Goal: Task Accomplishment & Management: Use online tool/utility

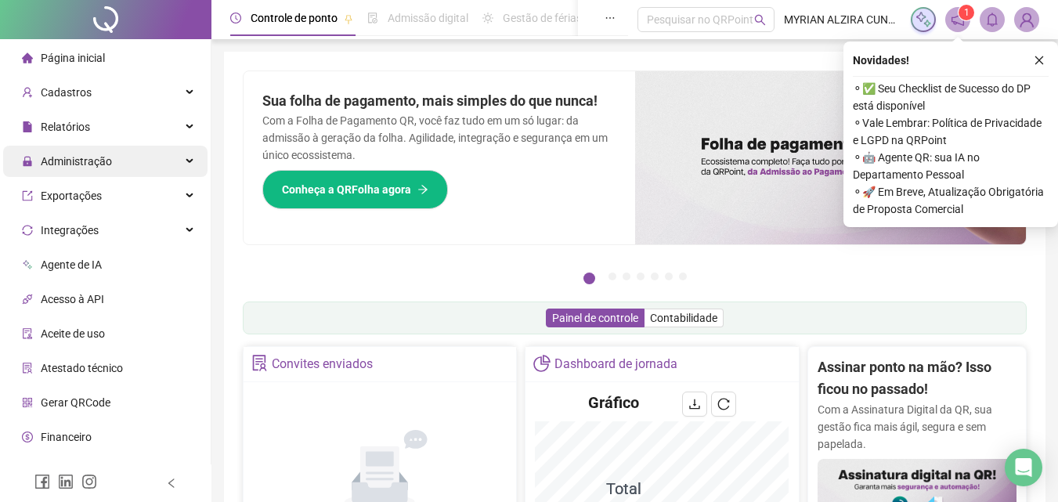
click at [172, 167] on div "Administração" at bounding box center [105, 161] width 204 height 31
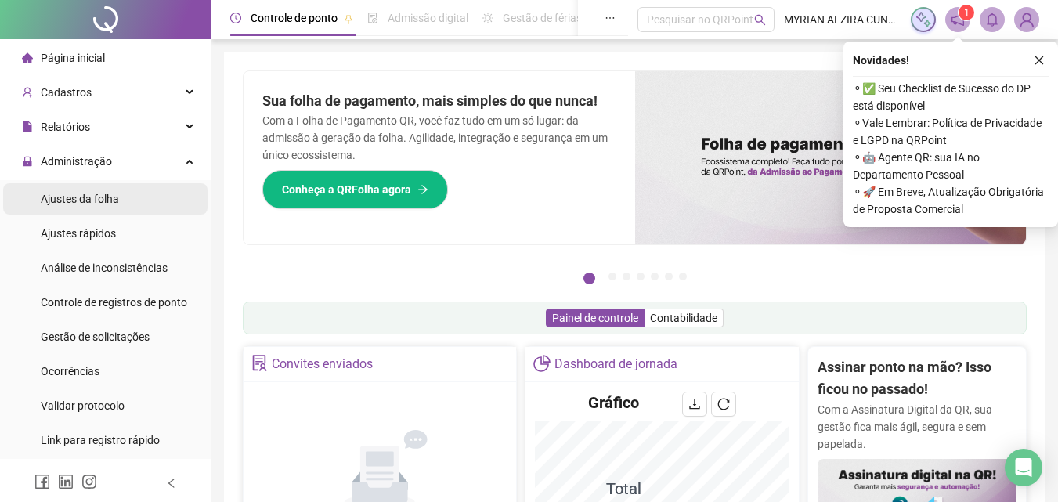
click at [107, 208] on div "Ajustes da folha" at bounding box center [80, 198] width 78 height 31
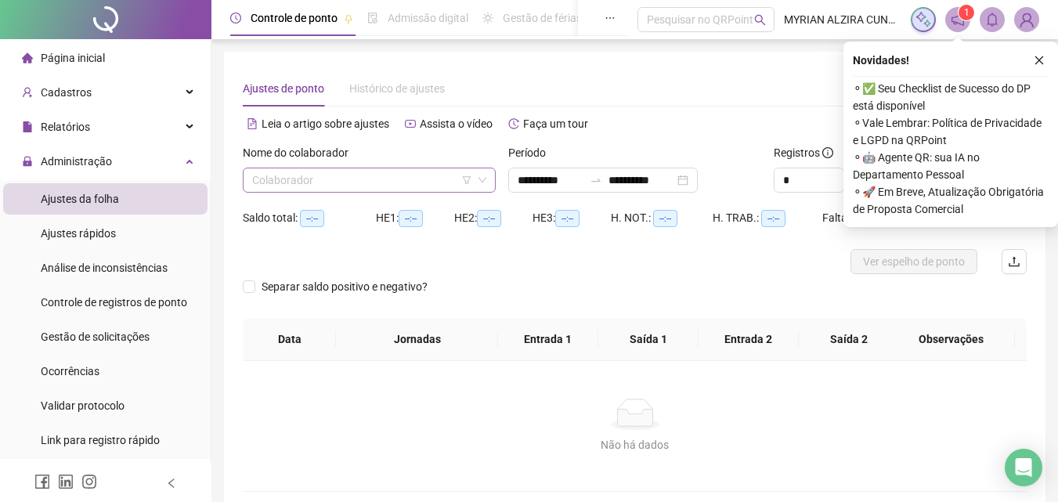
click at [385, 172] on input "search" at bounding box center [362, 180] width 220 height 24
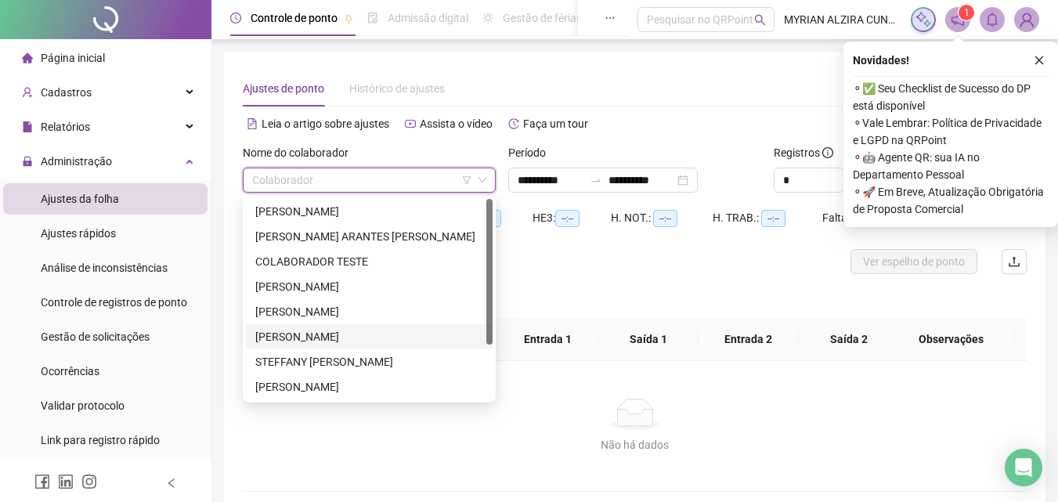
scroll to position [75, 0]
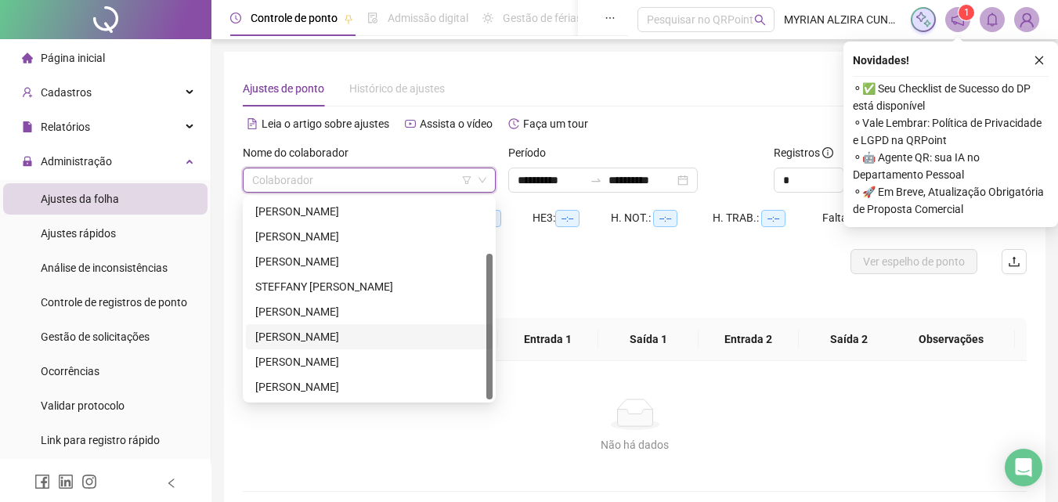
click at [348, 333] on div "[PERSON_NAME]" at bounding box center [369, 336] width 228 height 17
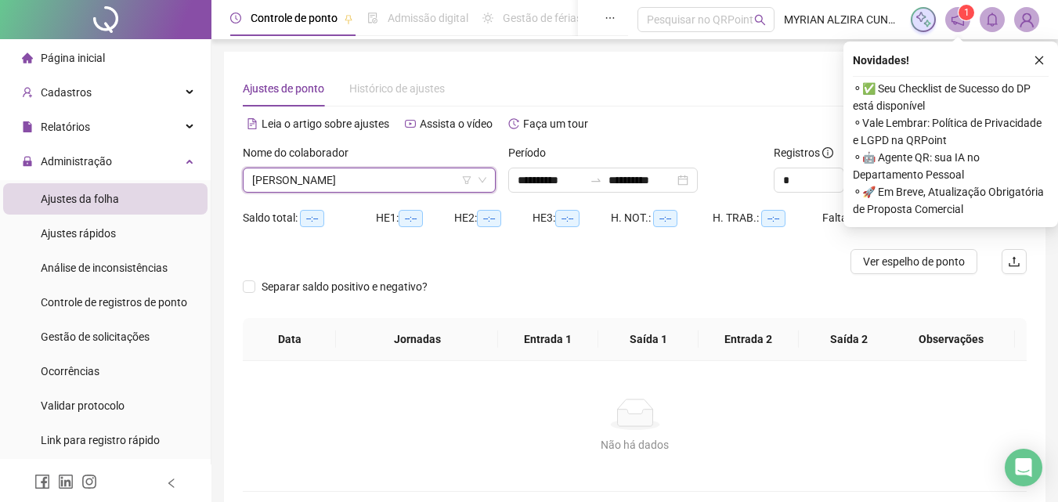
type input "**********"
click at [1033, 64] on button "button" at bounding box center [1039, 60] width 19 height 19
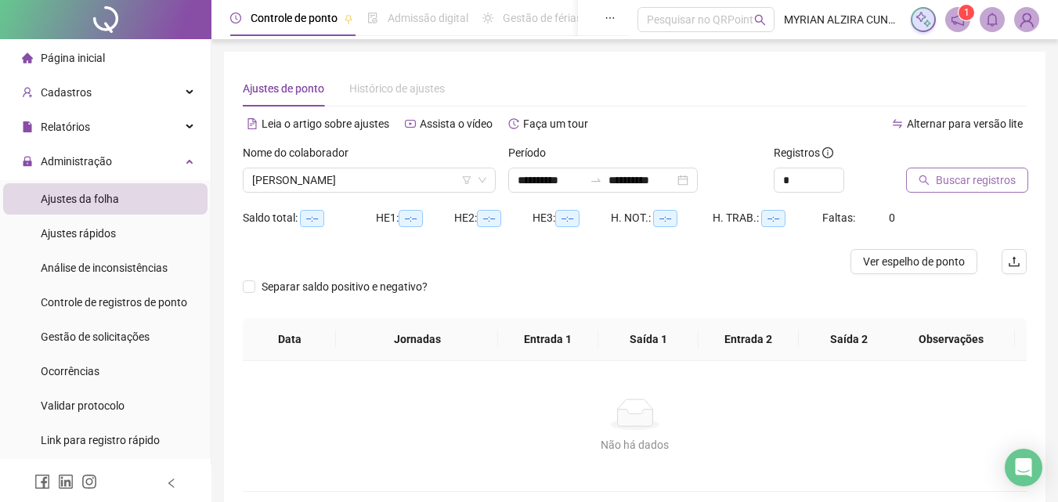
click at [970, 186] on span "Buscar registros" at bounding box center [976, 180] width 80 height 17
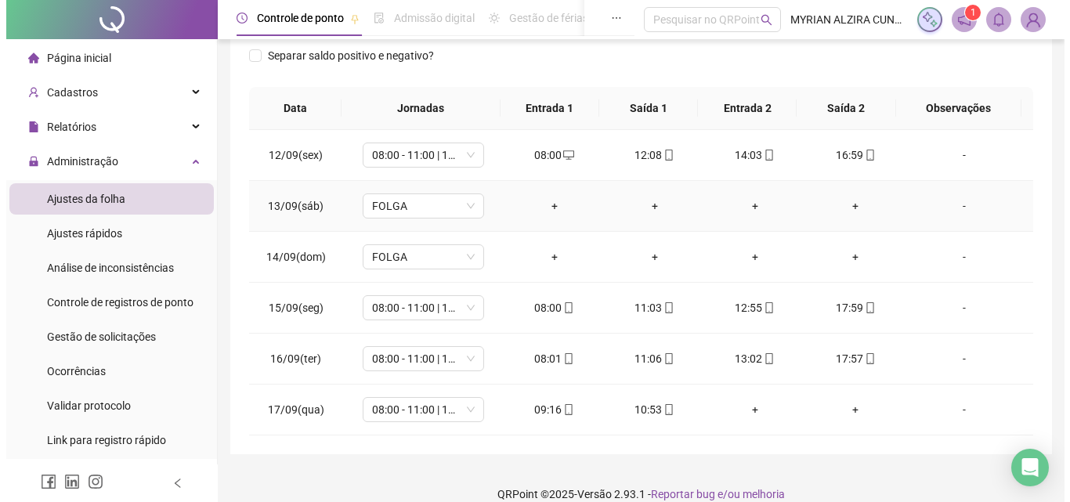
scroll to position [270, 0]
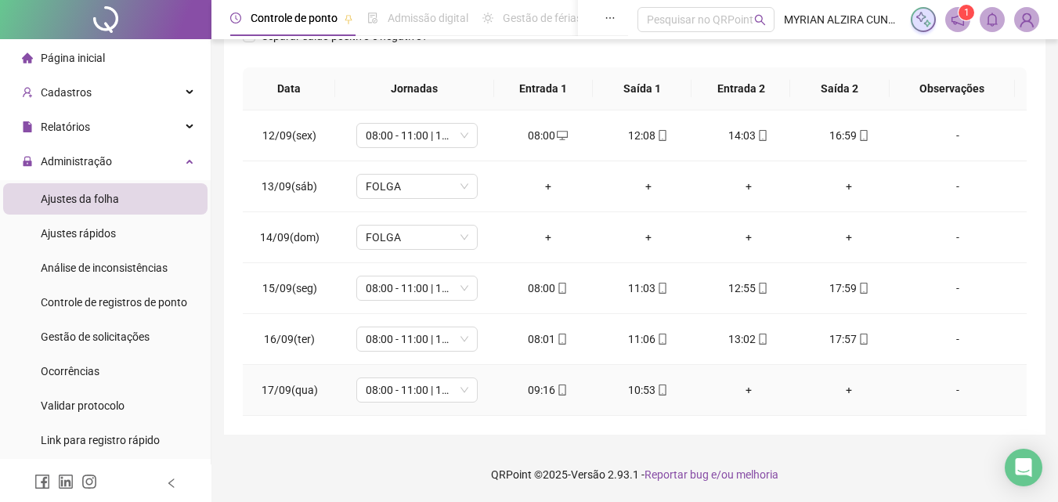
click at [946, 393] on div "-" at bounding box center [958, 390] width 92 height 17
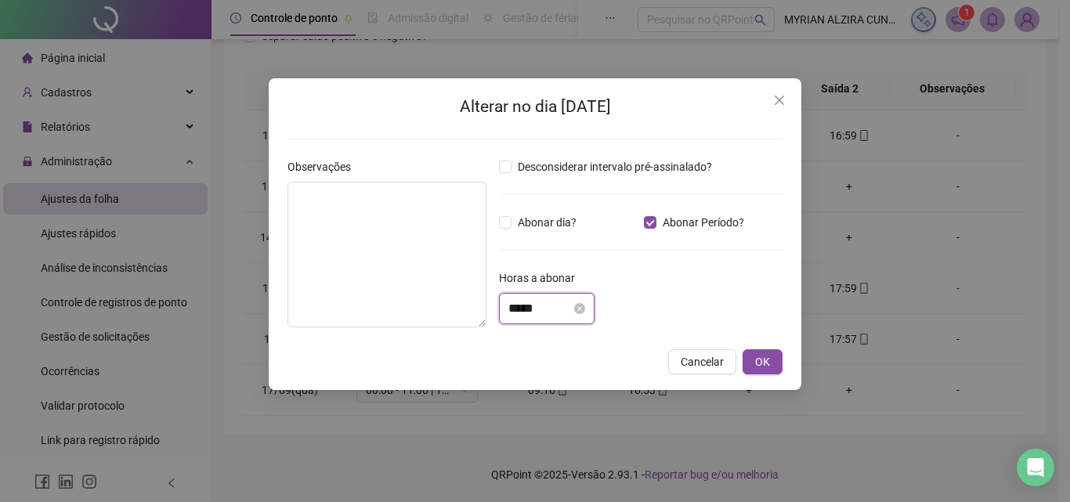
click at [571, 313] on input "*****" at bounding box center [539, 308] width 63 height 19
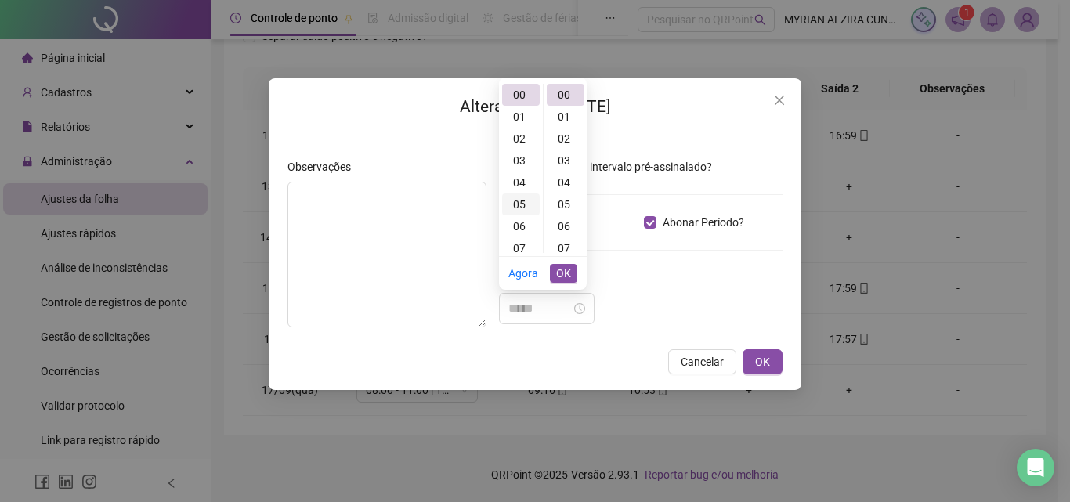
click at [529, 204] on div "05" at bounding box center [521, 205] width 38 height 22
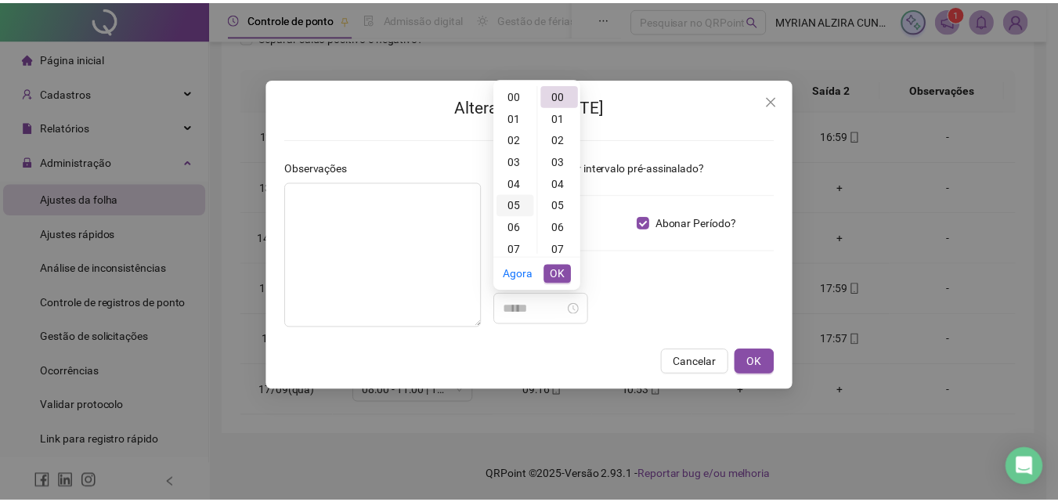
scroll to position [110, 0]
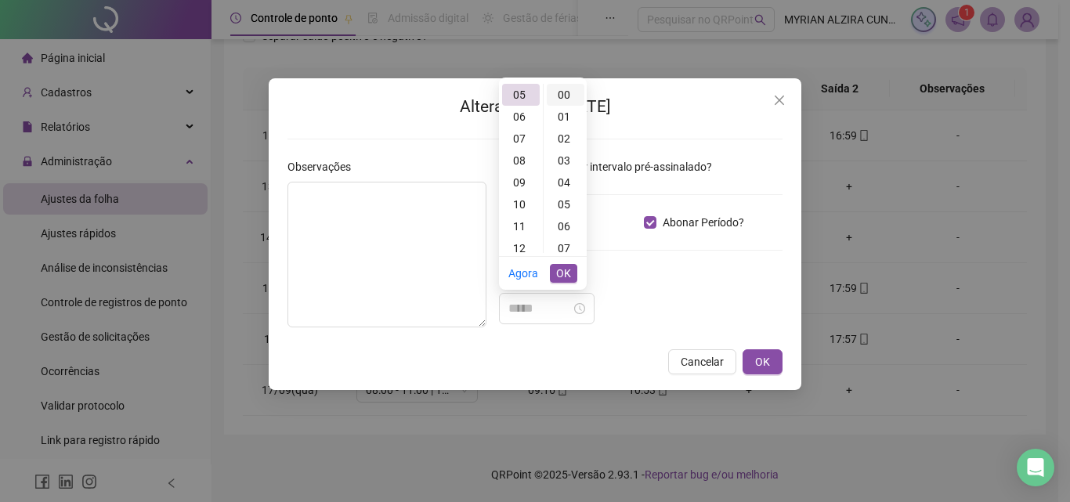
click at [564, 92] on div "00" at bounding box center [566, 95] width 38 height 22
type input "*****"
drag, startPoint x: 568, startPoint y: 275, endPoint x: 599, endPoint y: 280, distance: 31.0
click at [568, 276] on span "OK" at bounding box center [563, 273] width 15 height 17
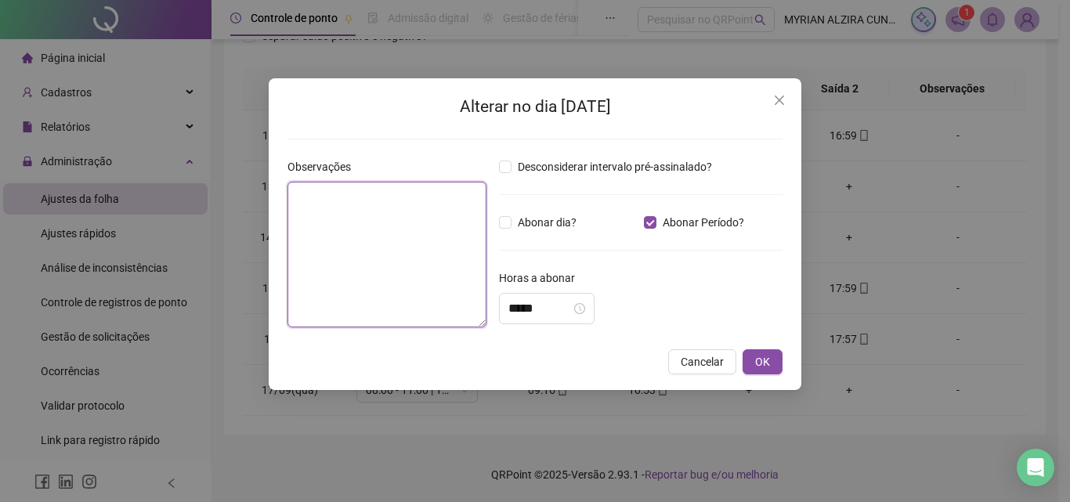
click at [386, 241] on textarea at bounding box center [387, 255] width 199 height 146
type textarea "********"
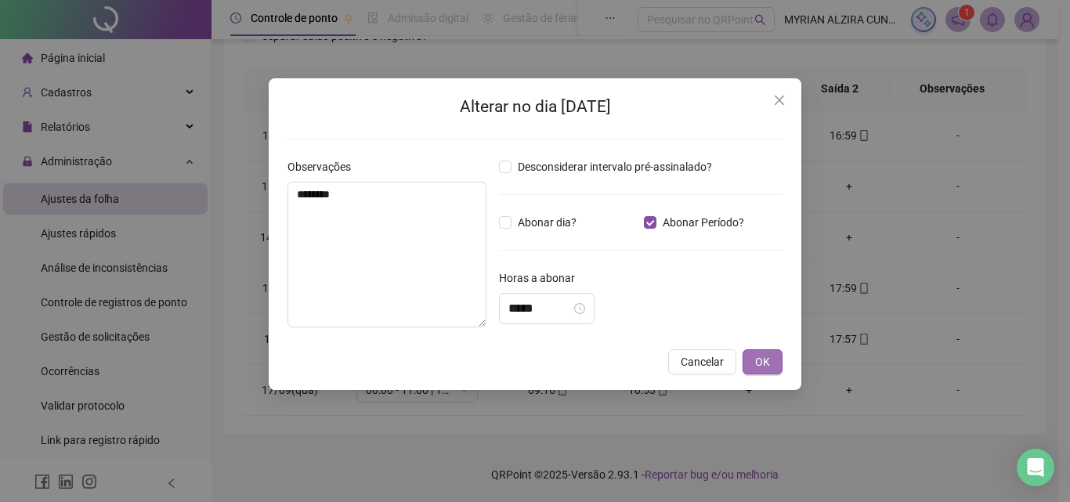
click at [761, 360] on span "OK" at bounding box center [762, 361] width 15 height 17
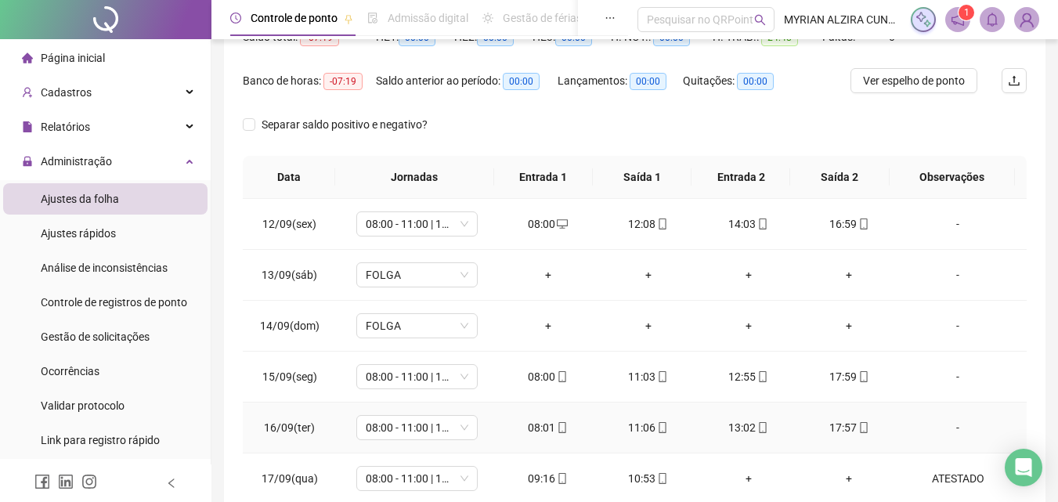
scroll to position [0, 0]
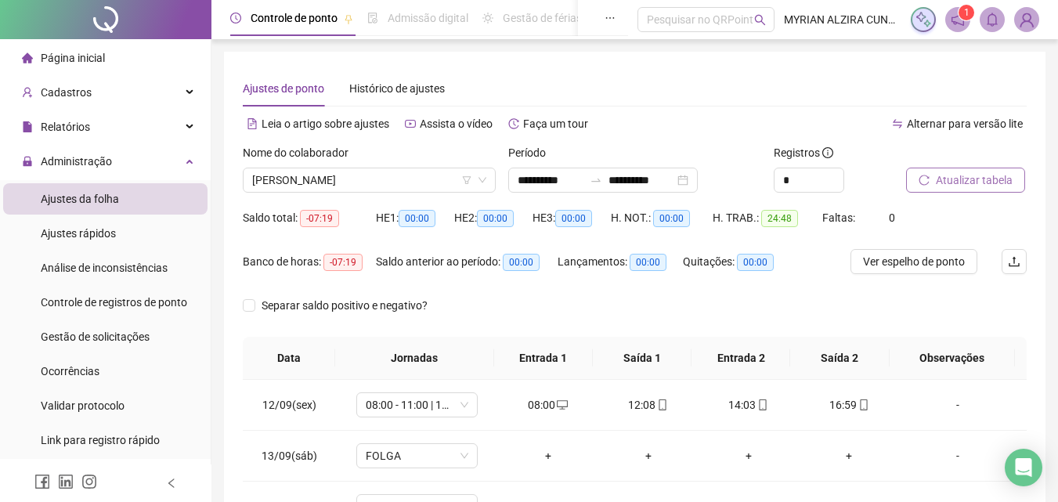
click at [969, 183] on span "Atualizar tabela" at bounding box center [974, 180] width 77 height 17
